Goal: Information Seeking & Learning: Learn about a topic

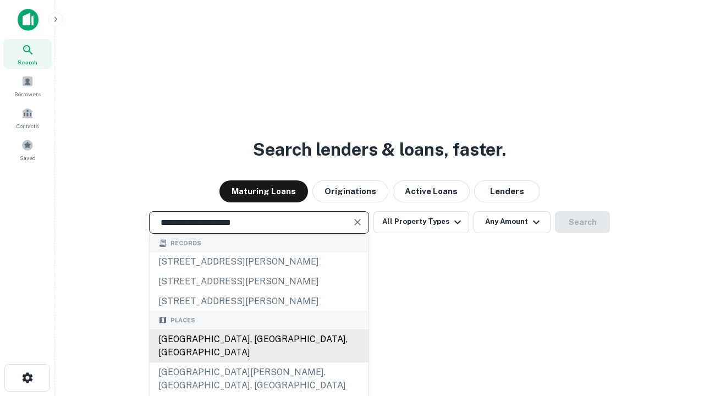
click at [258, 362] on div "[GEOGRAPHIC_DATA], [GEOGRAPHIC_DATA], [GEOGRAPHIC_DATA]" at bounding box center [259, 345] width 219 height 33
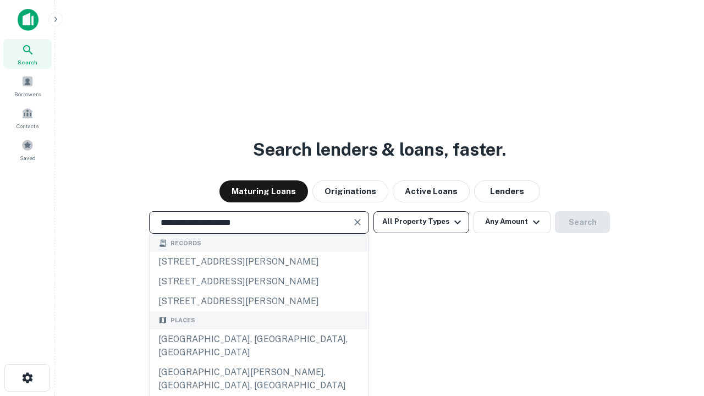
click at [421, 222] on button "All Property Types" at bounding box center [421, 222] width 96 height 22
type input "**********"
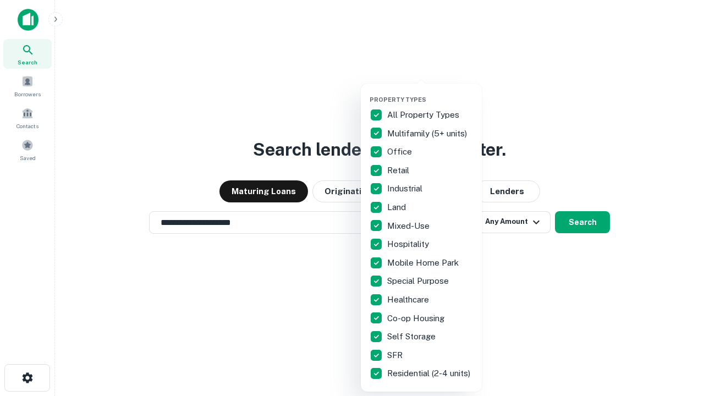
click at [430, 92] on button "button" at bounding box center [430, 92] width 121 height 1
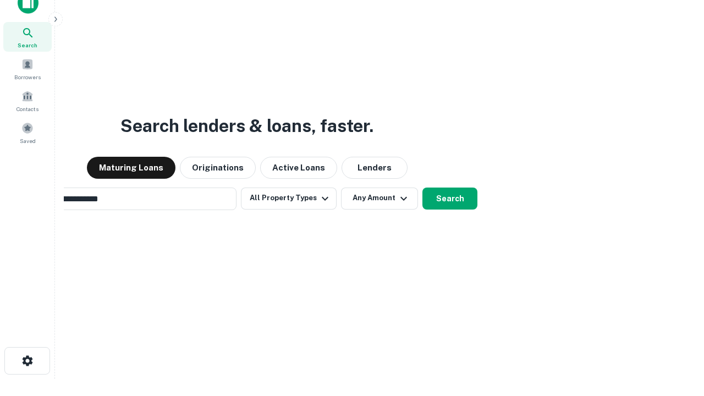
scroll to position [79, 311]
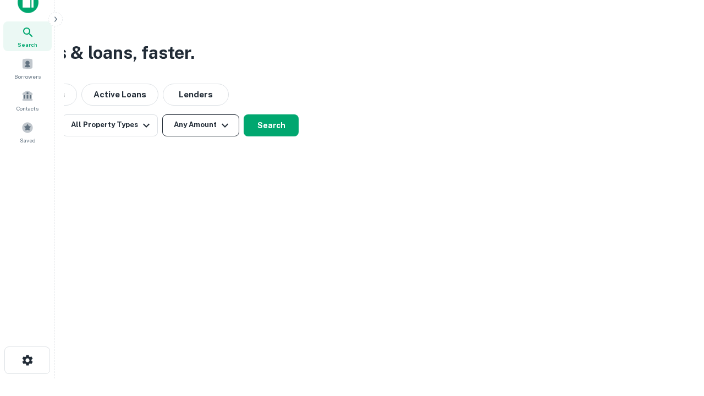
click at [201, 125] on button "Any Amount" at bounding box center [200, 125] width 77 height 22
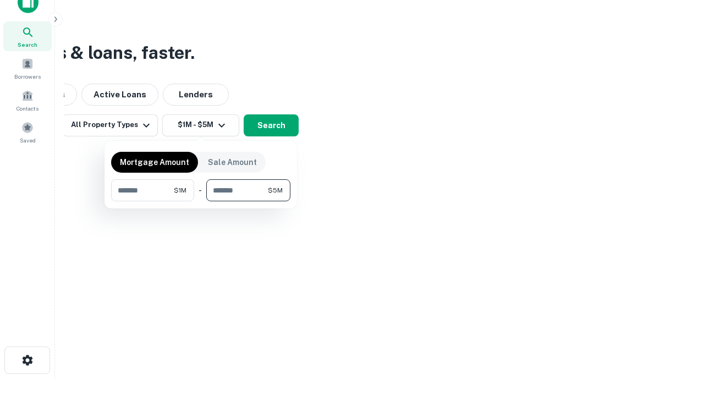
type input "*******"
click at [201, 201] on button "button" at bounding box center [200, 201] width 179 height 1
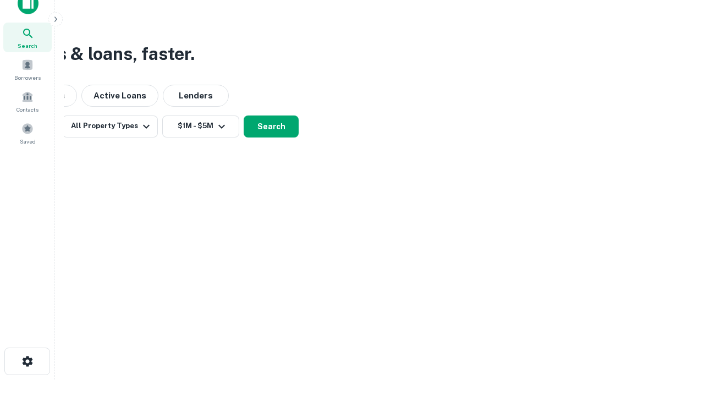
scroll to position [7, 203]
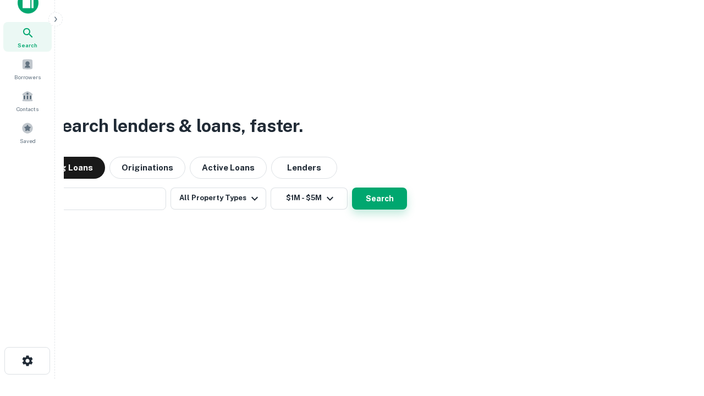
click at [352, 188] on button "Search" at bounding box center [379, 199] width 55 height 22
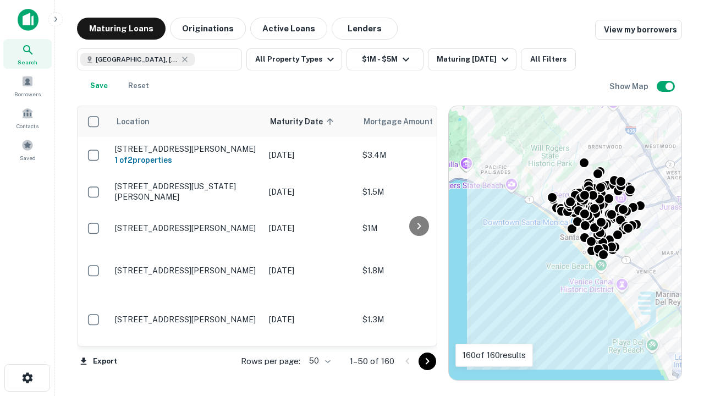
click at [318, 361] on body "Search Borrowers Contacts Saved Maturing Loans Originations Active Loans Lender…" at bounding box center [352, 198] width 704 height 396
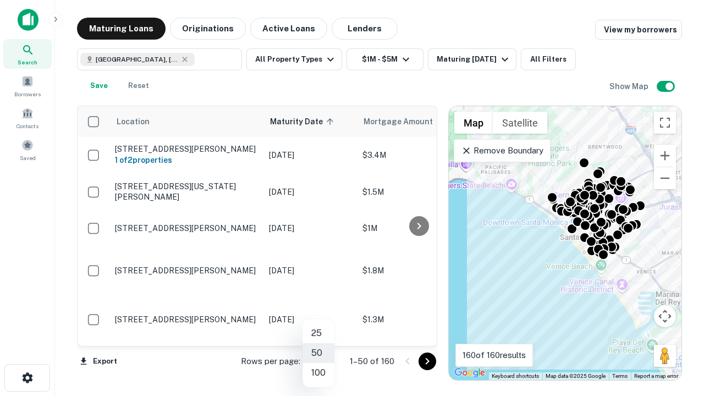
click at [318, 333] on li "25" at bounding box center [318, 333] width 32 height 20
click at [427, 361] on icon "Go to next page" at bounding box center [427, 361] width 13 height 13
